Goal: Use online tool/utility: Utilize a website feature to perform a specific function

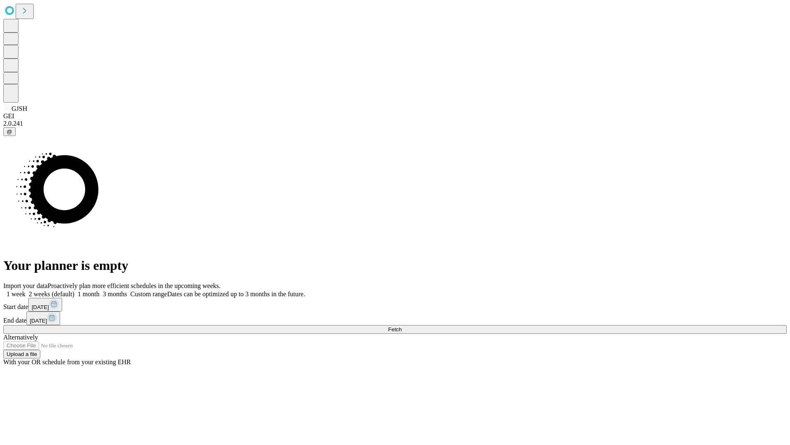
click at [402, 326] on span "Fetch" at bounding box center [395, 329] width 14 height 6
